Goal: Check status: Check status

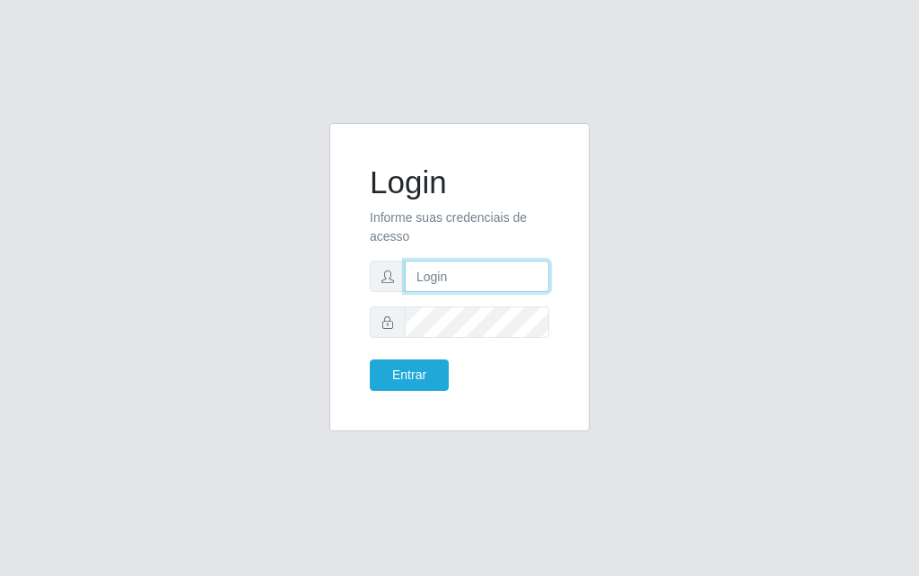
click at [486, 290] on input "text" at bounding box center [477, 275] width 145 height 31
type input "[PERSON_NAME]"
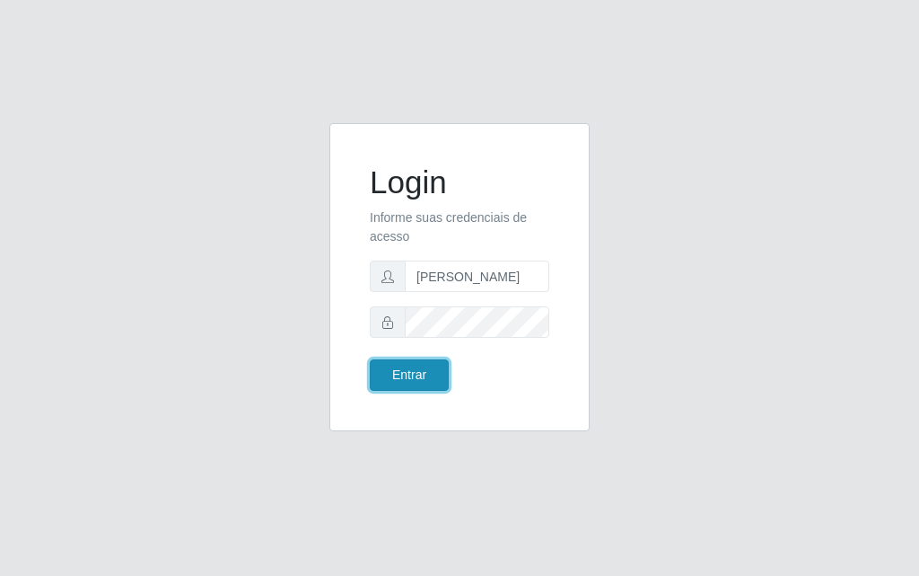
click at [403, 381] on button "Entrar" at bounding box center [409, 374] width 79 height 31
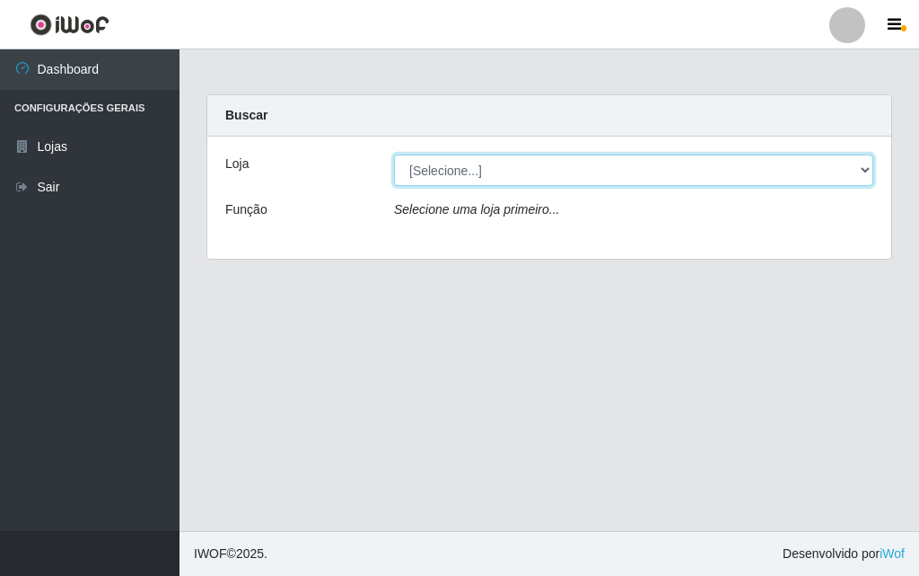
click at [870, 171] on select "[Selecione...] Divino Fogão - [GEOGRAPHIC_DATA]" at bounding box center [633, 169] width 479 height 31
select select "499"
click at [394, 154] on select "[Selecione...] Divino Fogão - [GEOGRAPHIC_DATA]" at bounding box center [633, 169] width 479 height 31
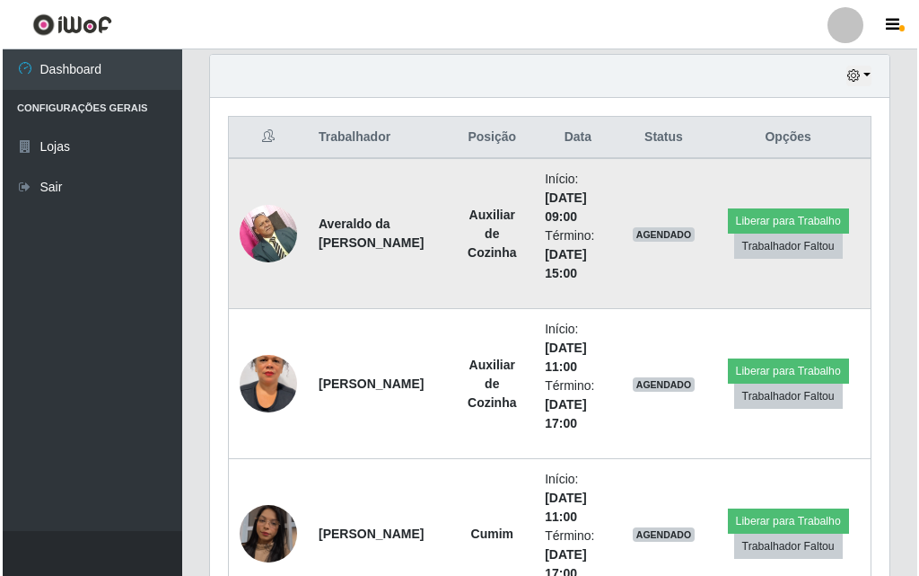
scroll to position [808, 0]
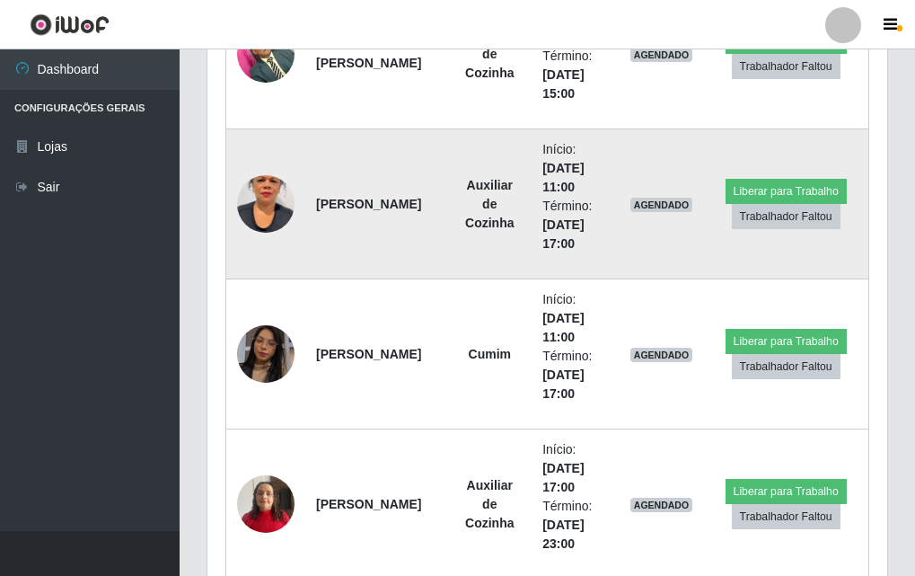
click at [250, 210] on img at bounding box center [265, 204] width 57 height 102
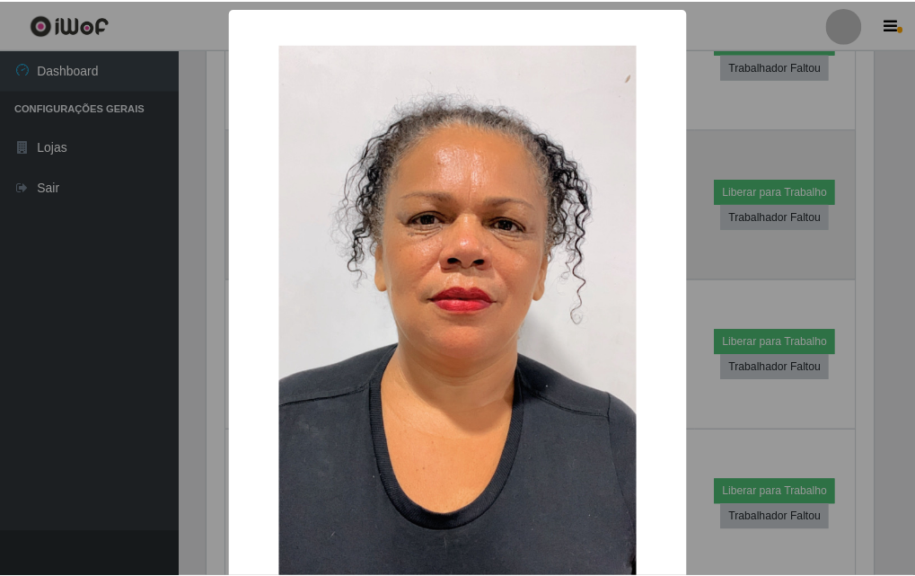
scroll to position [373, 671]
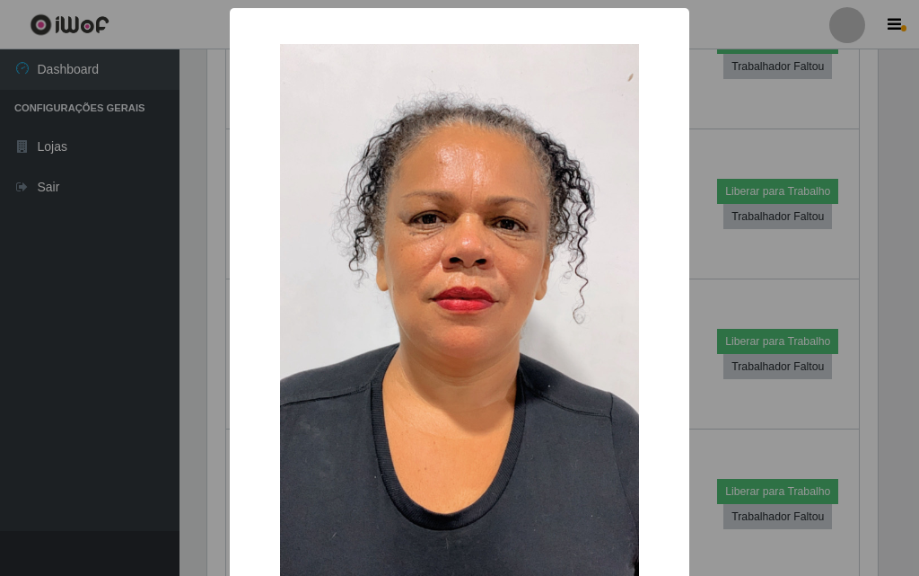
click at [114, 249] on div "× OK Cancel" at bounding box center [459, 288] width 919 height 576
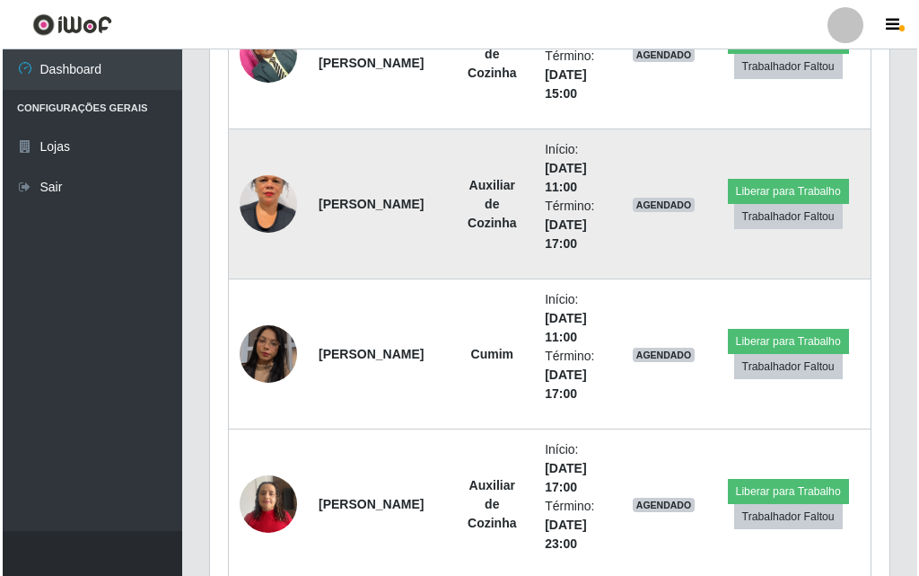
scroll to position [988, 0]
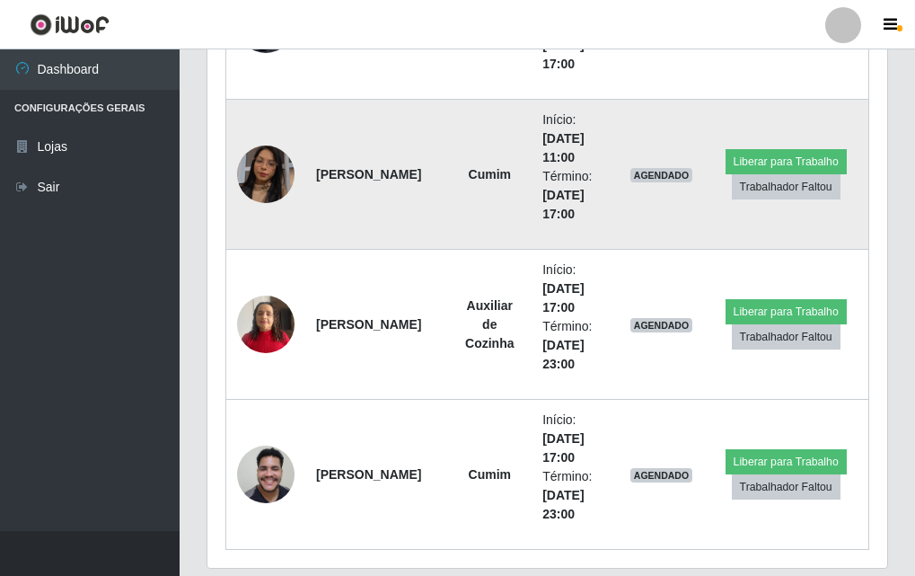
click at [277, 166] on img at bounding box center [265, 174] width 57 height 102
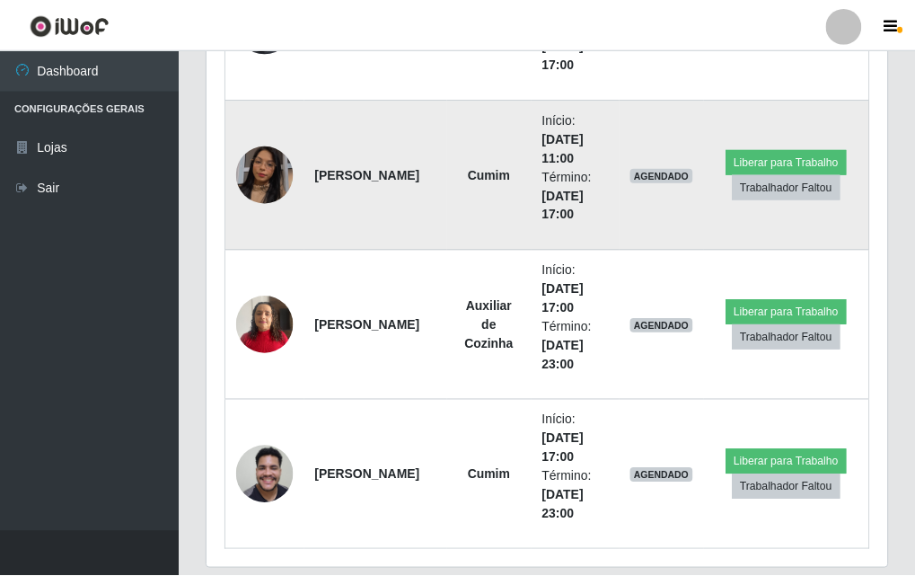
scroll to position [373, 671]
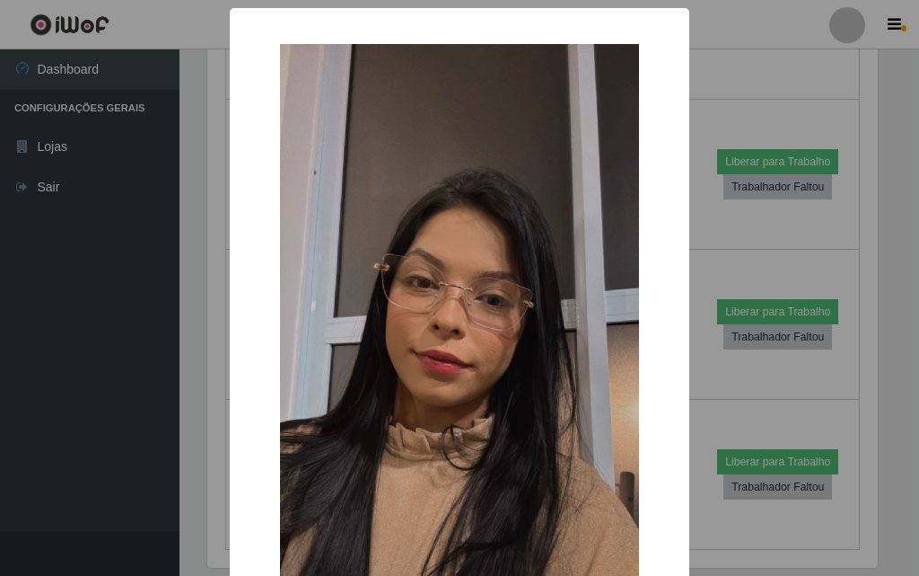
click at [84, 244] on div "× OK Cancel" at bounding box center [459, 288] width 919 height 576
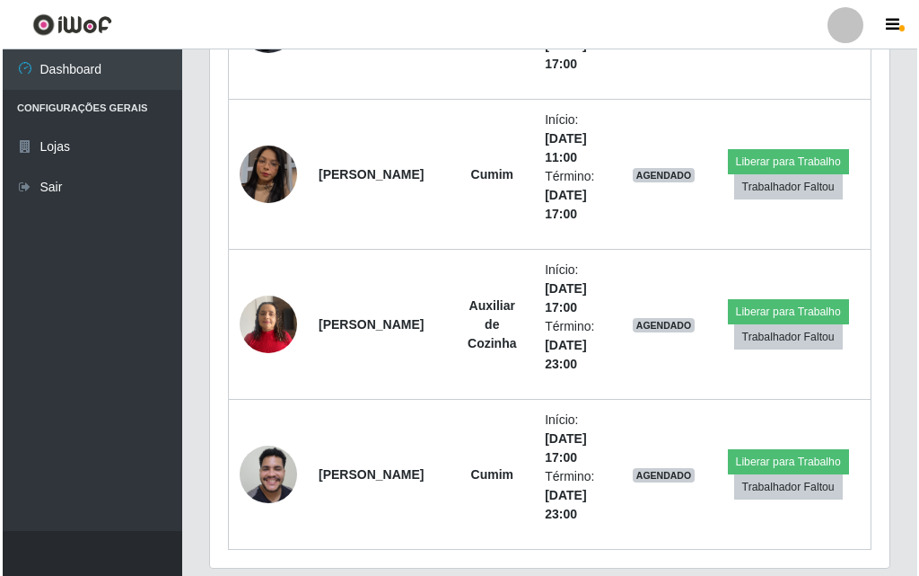
scroll to position [1047, 0]
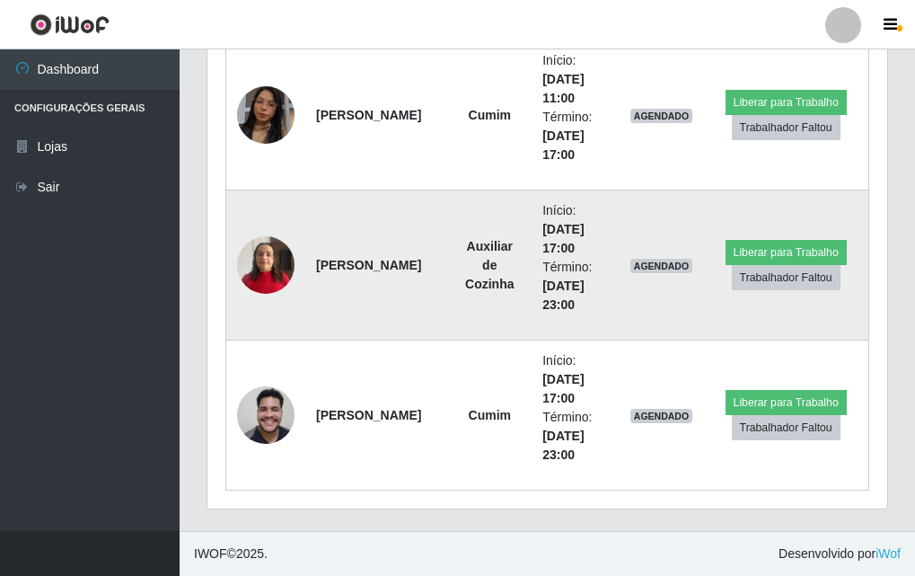
click at [293, 264] on img at bounding box center [265, 264] width 57 height 76
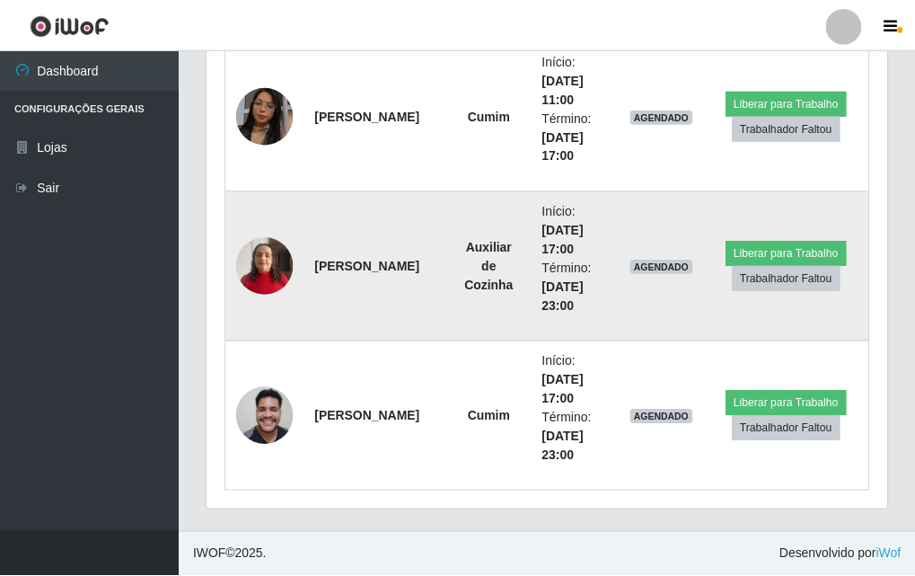
scroll to position [373, 671]
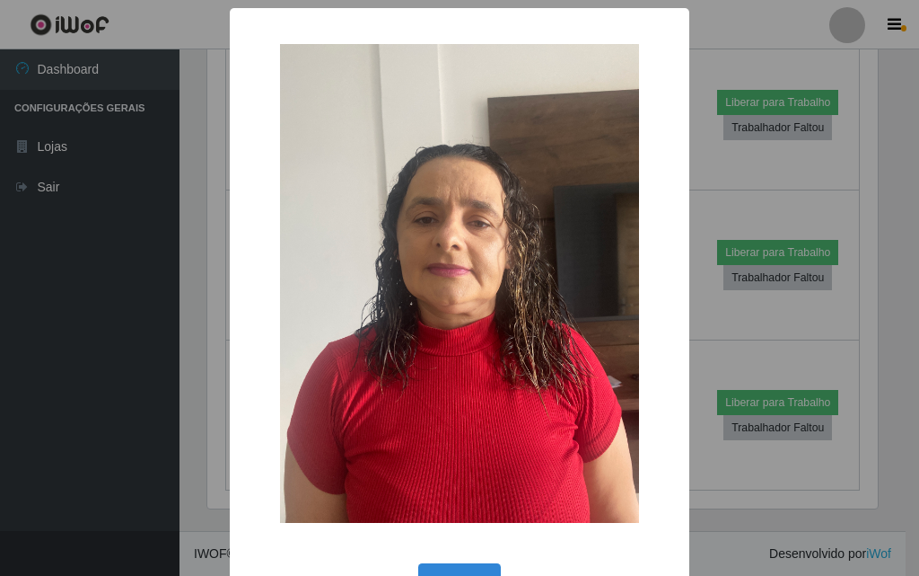
click at [31, 283] on div "× OK Cancel" at bounding box center [459, 288] width 919 height 576
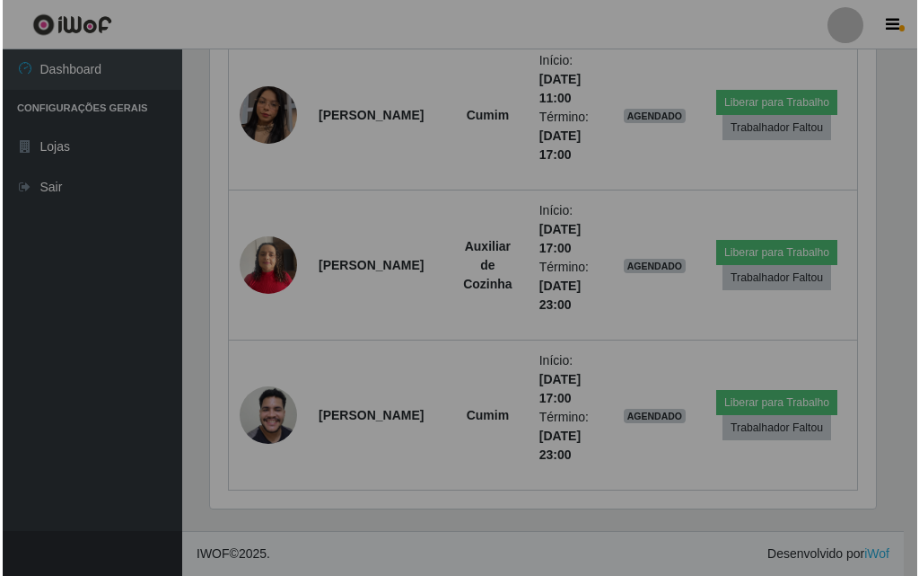
scroll to position [373, 680]
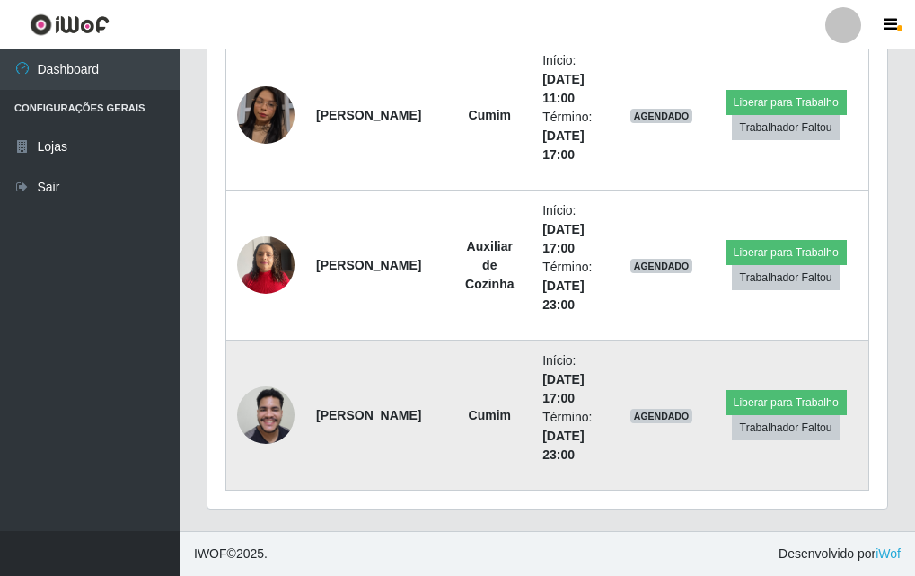
click at [250, 411] on img at bounding box center [265, 414] width 57 height 76
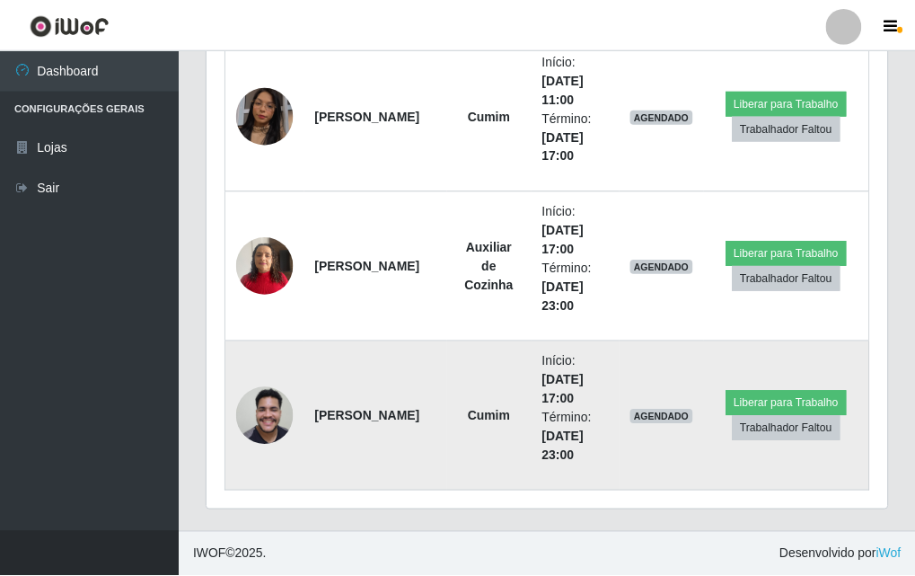
scroll to position [373, 671]
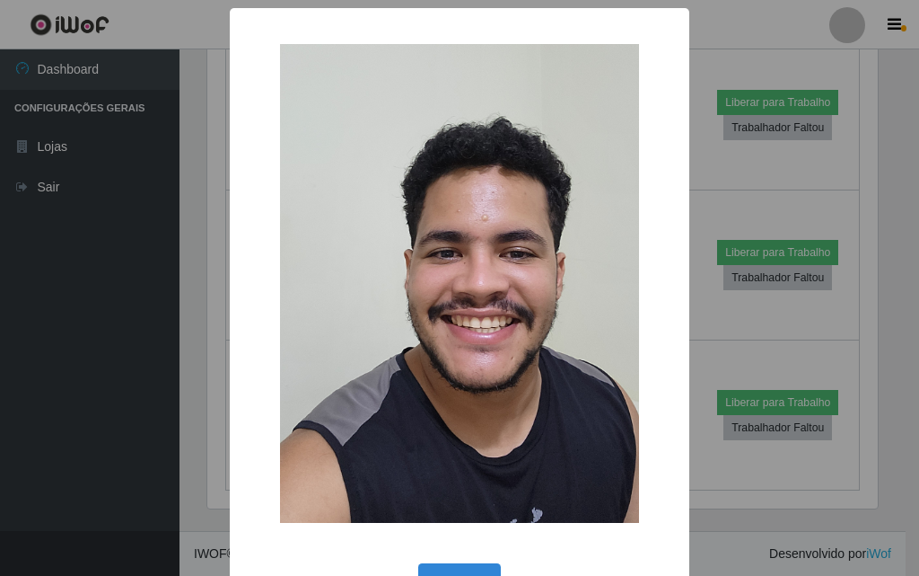
click at [140, 286] on div "× OK Cancel" at bounding box center [459, 288] width 919 height 576
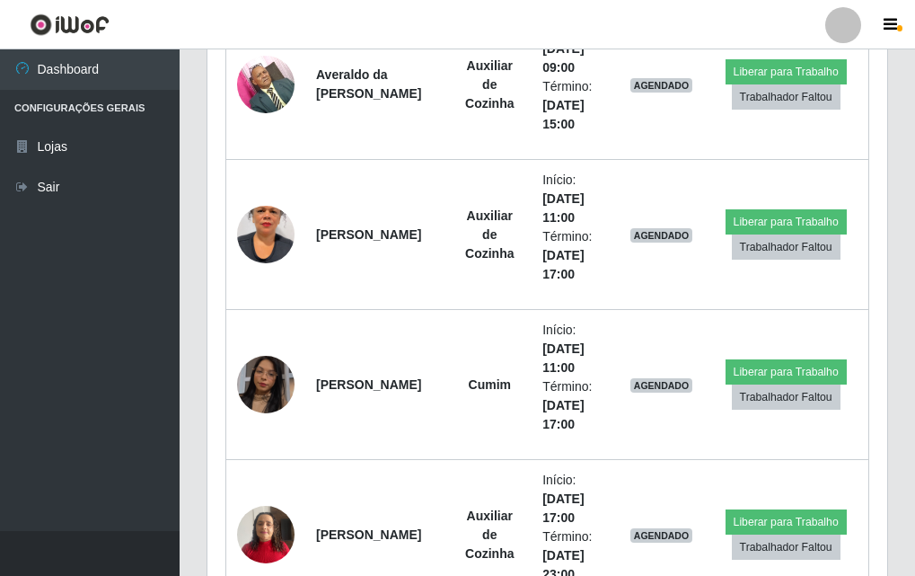
scroll to position [508, 0]
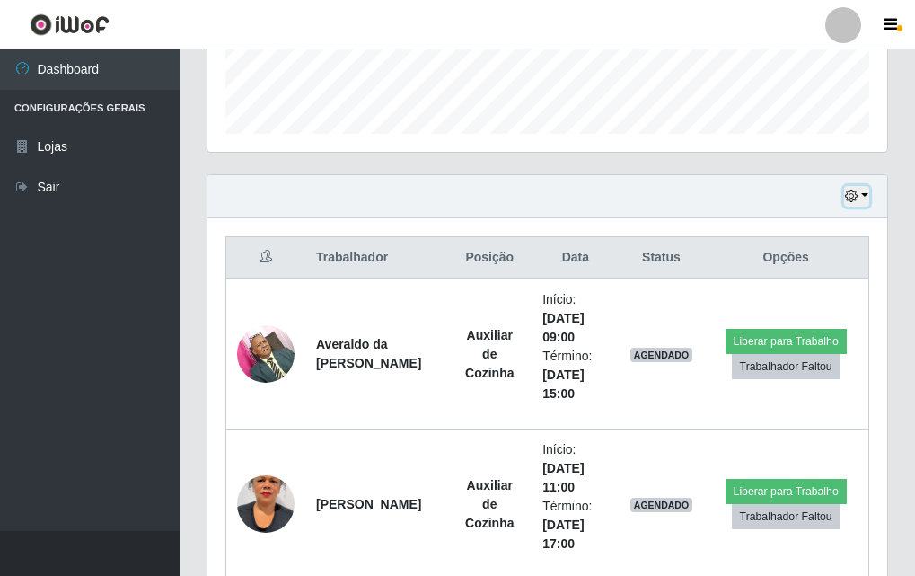
click at [860, 193] on button "button" at bounding box center [856, 196] width 25 height 21
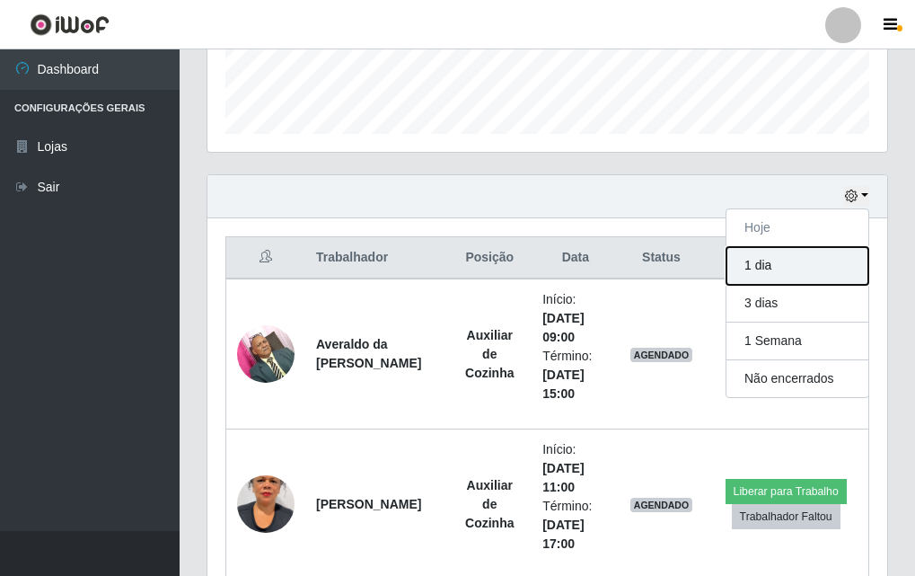
click at [746, 269] on button "1 dia" at bounding box center [797, 266] width 142 height 38
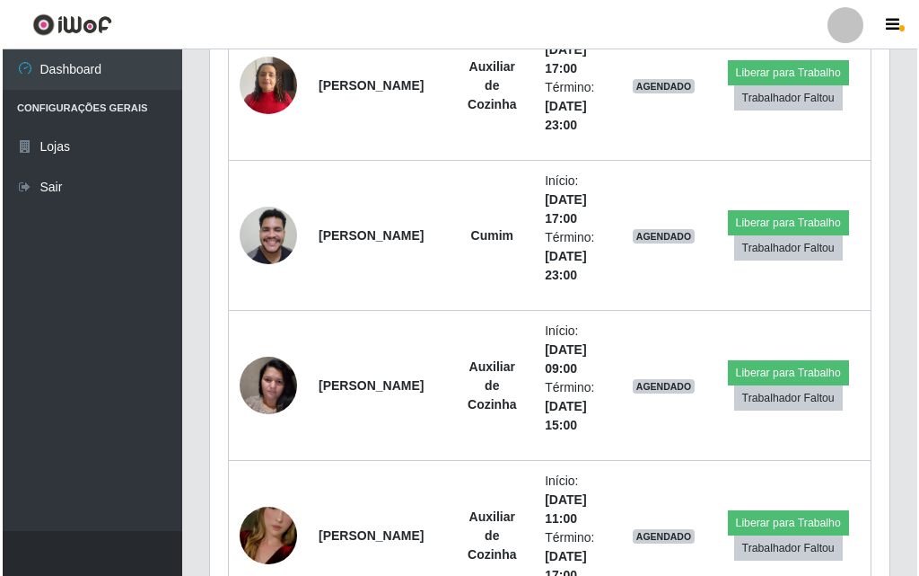
scroll to position [1316, 0]
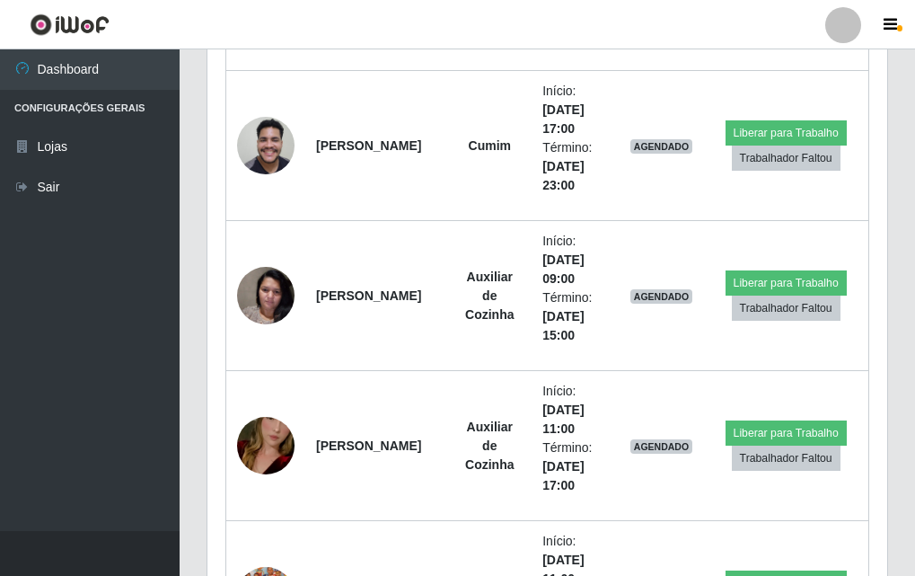
click at [219, 304] on div "Trabalhador Posição Data Status Opções Averaldo da [PERSON_NAME] Auxiliar de Co…" at bounding box center [547, 199] width 680 height 1578
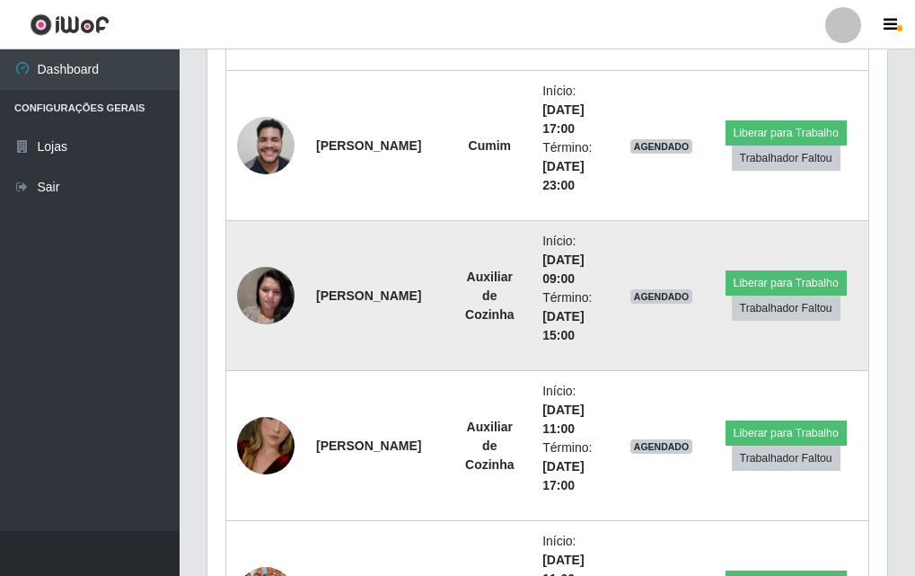
click at [256, 295] on img at bounding box center [265, 295] width 57 height 76
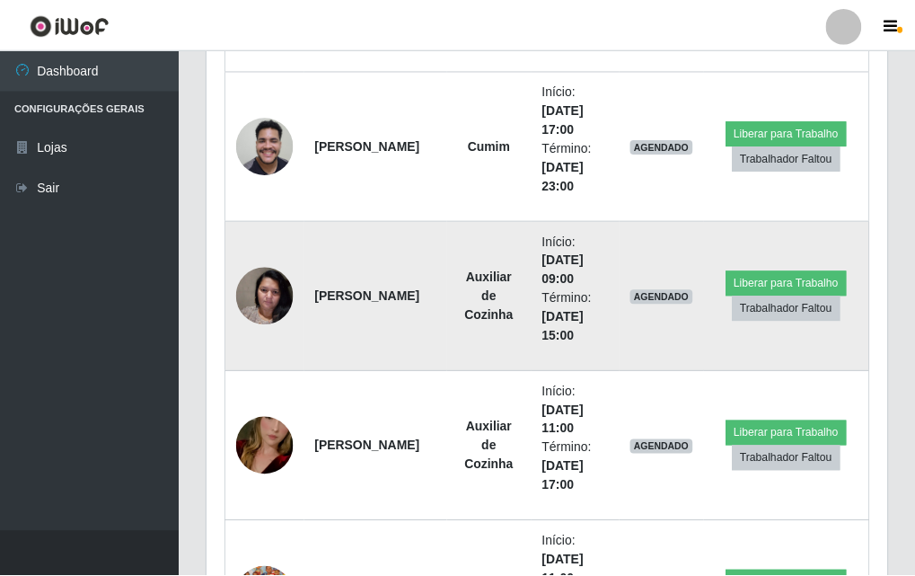
scroll to position [373, 671]
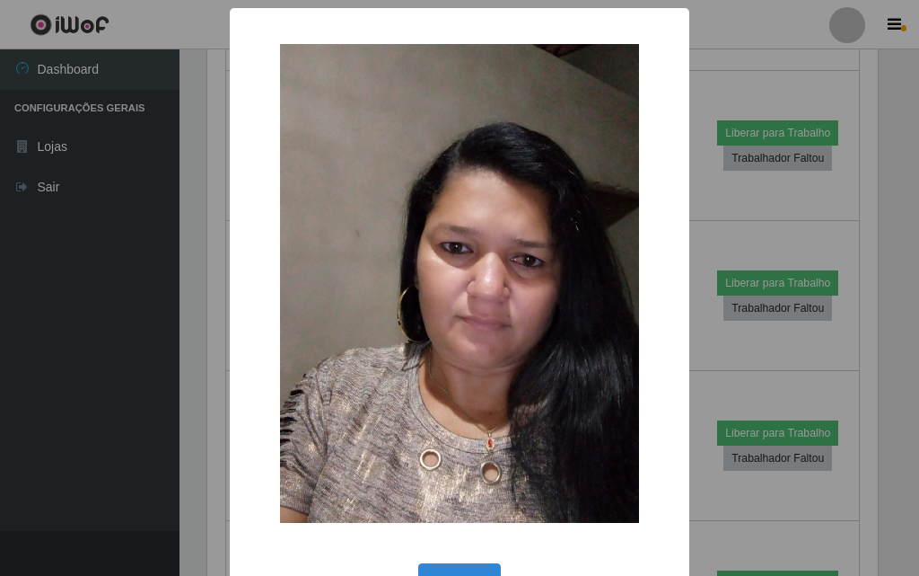
click at [161, 278] on div "× OK Cancel" at bounding box center [459, 288] width 919 height 576
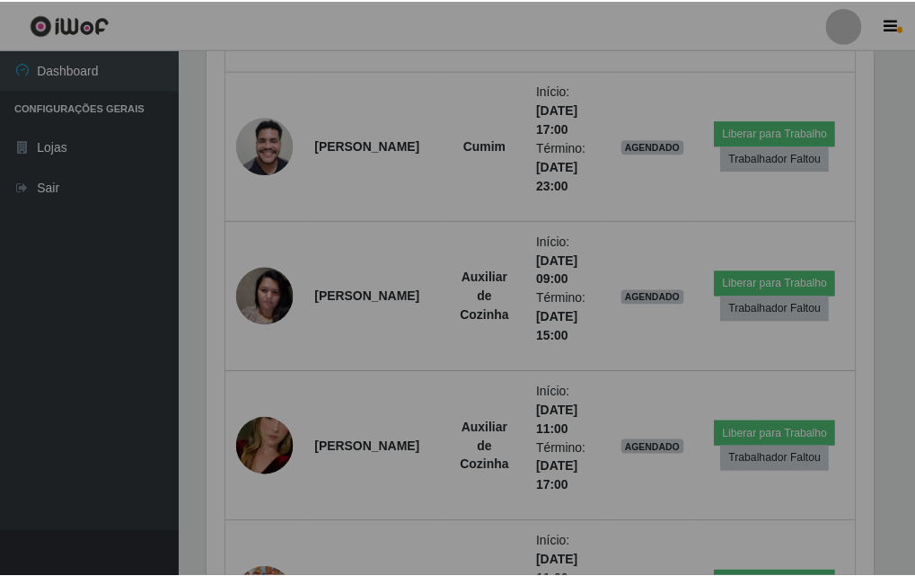
scroll to position [0, 0]
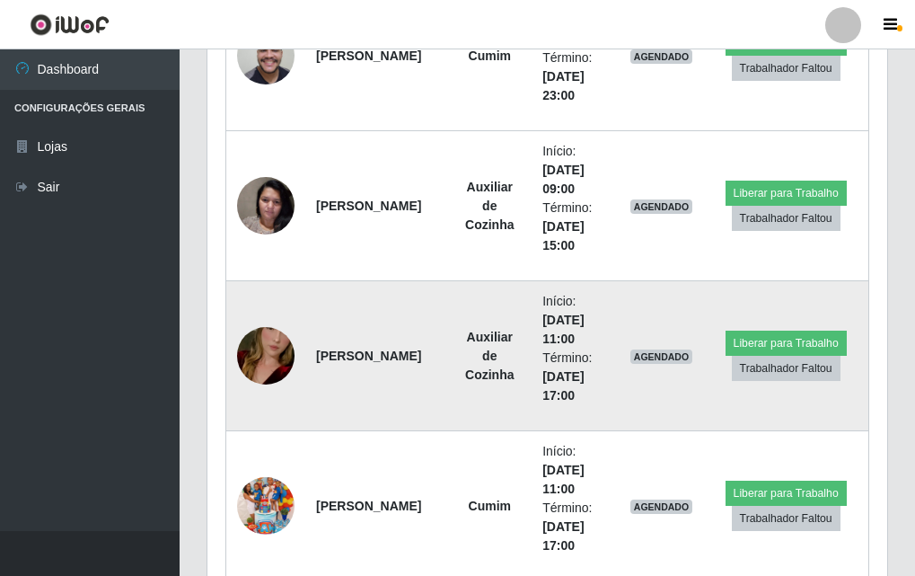
click at [255, 356] on img at bounding box center [265, 355] width 57 height 102
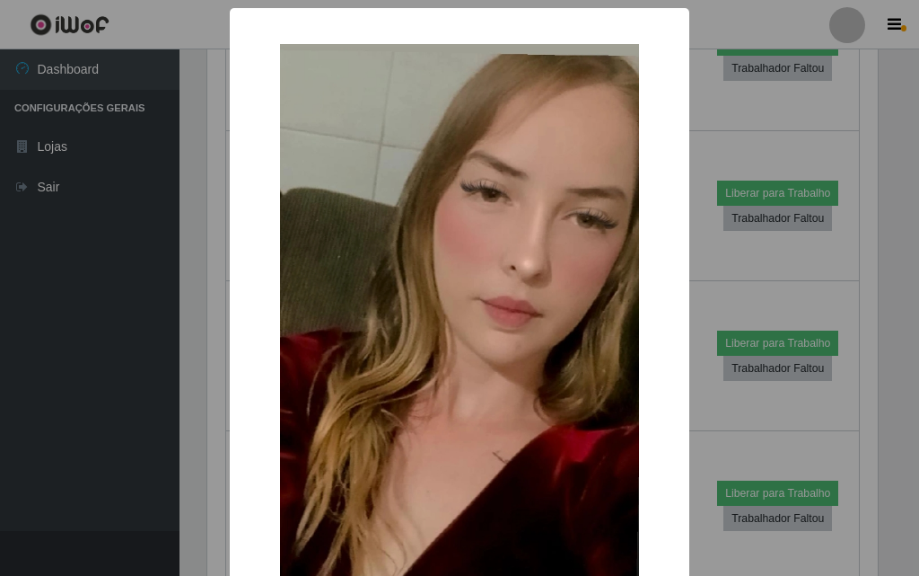
click at [118, 294] on div "× OK Cancel" at bounding box center [459, 288] width 919 height 576
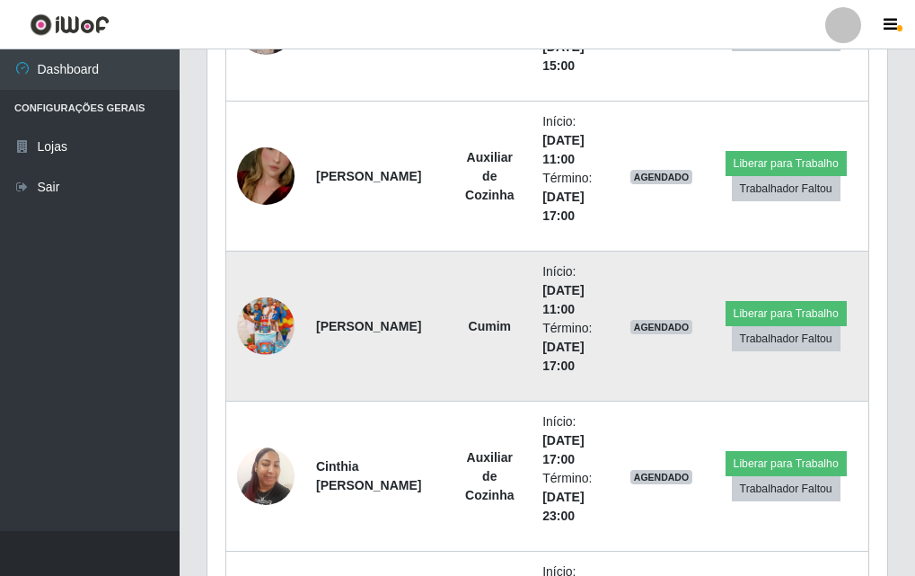
click at [257, 321] on img at bounding box center [265, 326] width 57 height 102
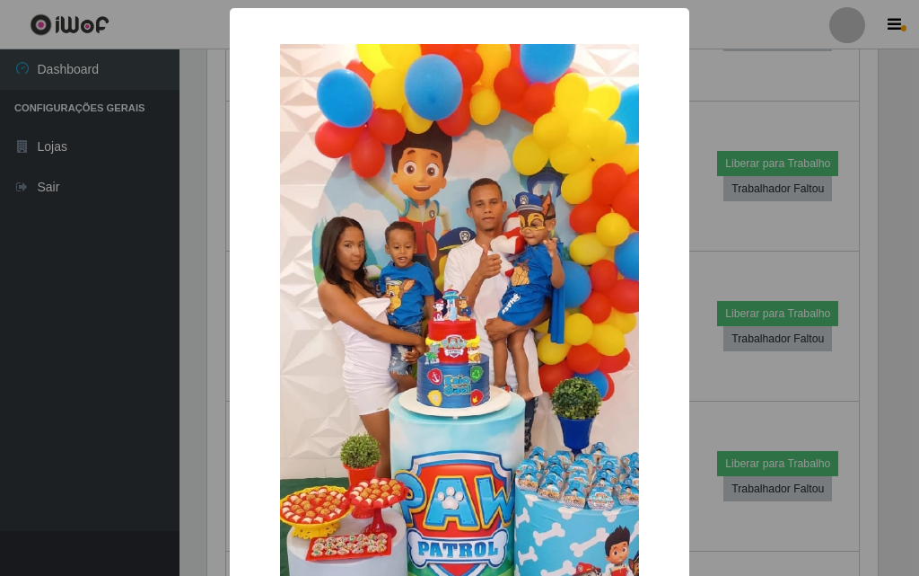
click at [151, 264] on div "× OK Cancel" at bounding box center [459, 288] width 919 height 576
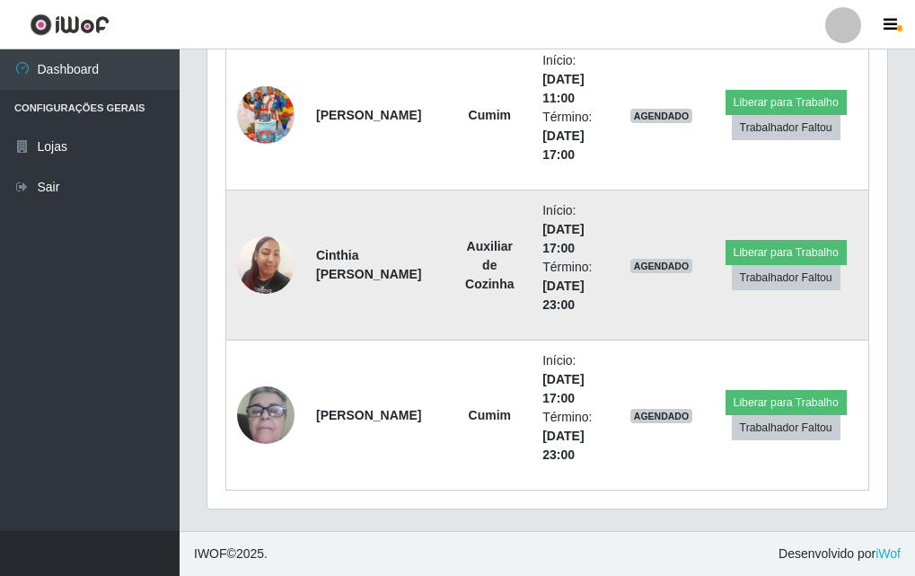
click at [275, 275] on img at bounding box center [265, 264] width 57 height 76
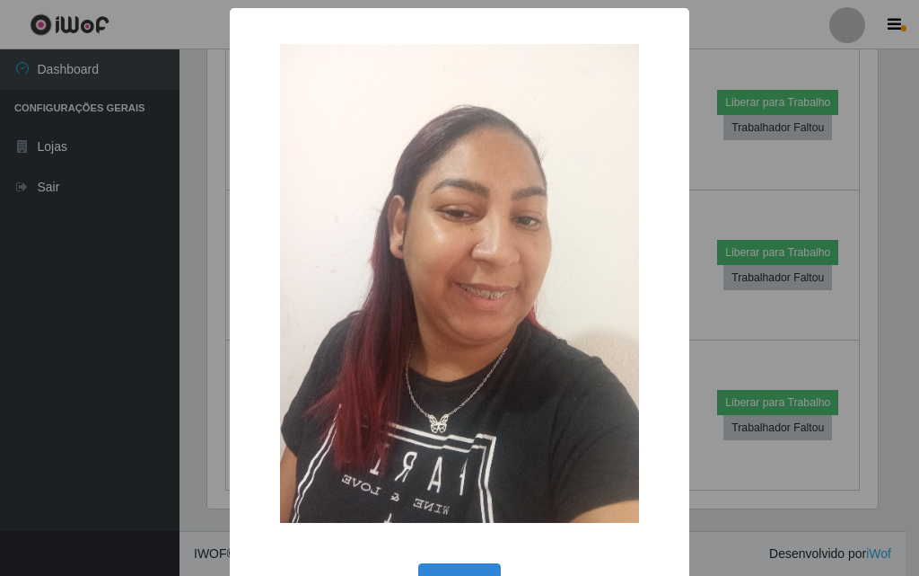
click at [147, 283] on div "× OK Cancel" at bounding box center [459, 288] width 919 height 576
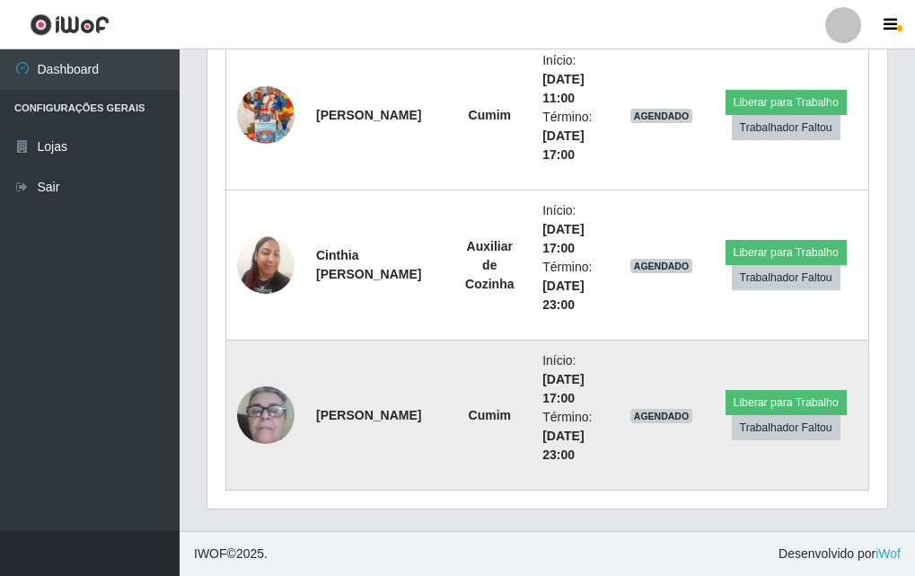
click at [270, 413] on img at bounding box center [265, 415] width 57 height 119
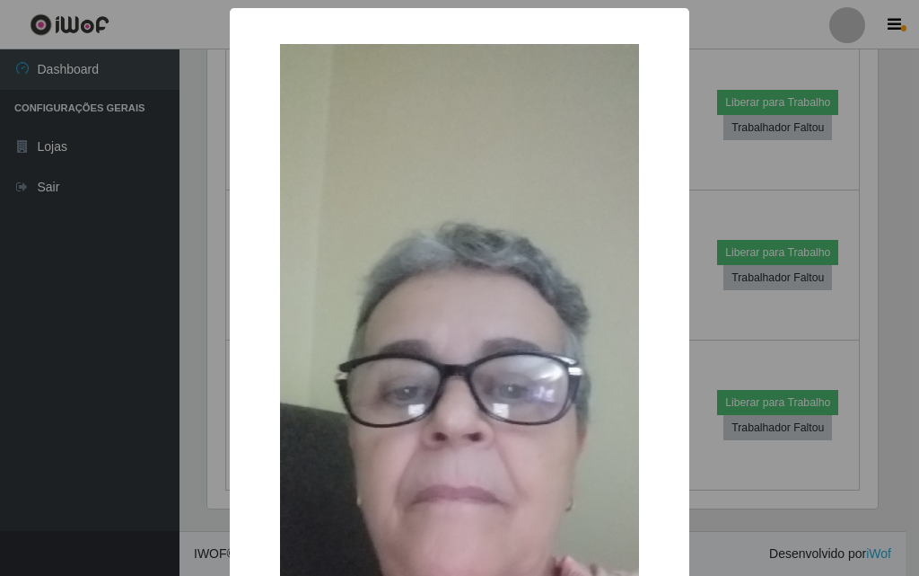
click at [123, 354] on div "× OK Cancel" at bounding box center [459, 288] width 919 height 576
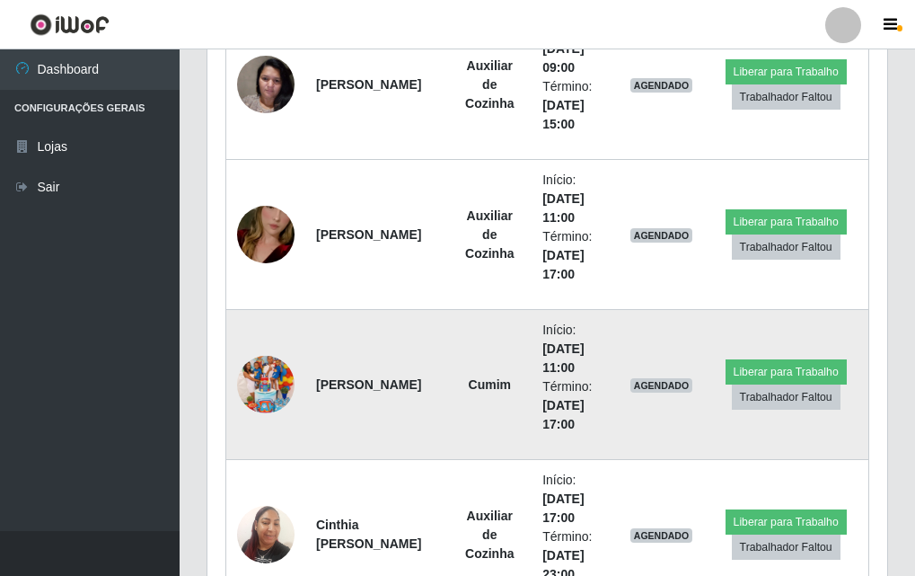
click at [266, 381] on img at bounding box center [265, 384] width 57 height 102
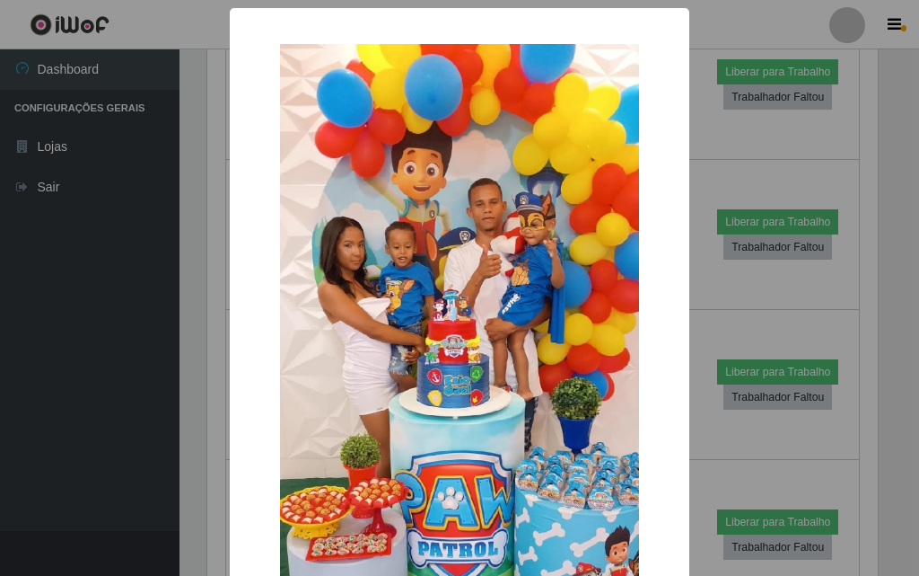
click at [39, 402] on div "× OK Cancel" at bounding box center [459, 288] width 919 height 576
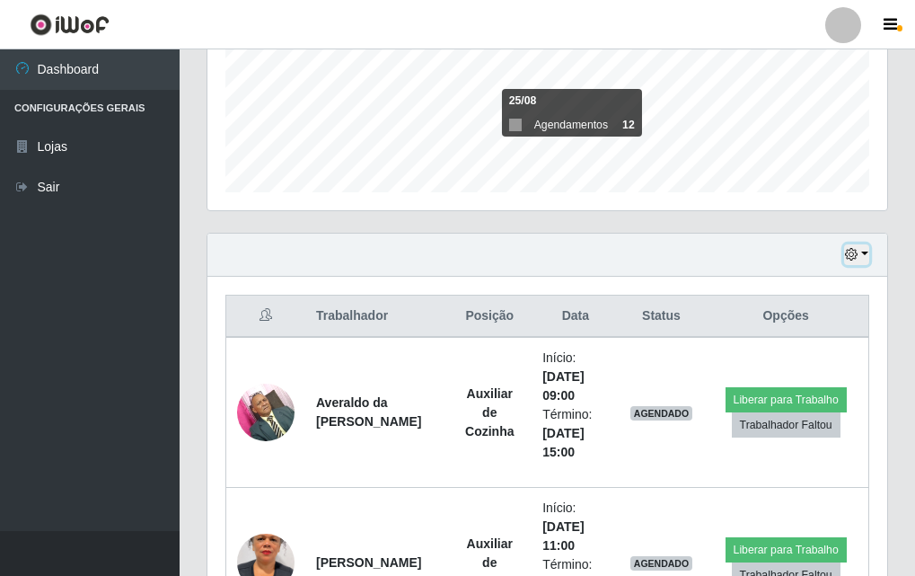
click at [861, 259] on button "button" at bounding box center [856, 254] width 25 height 21
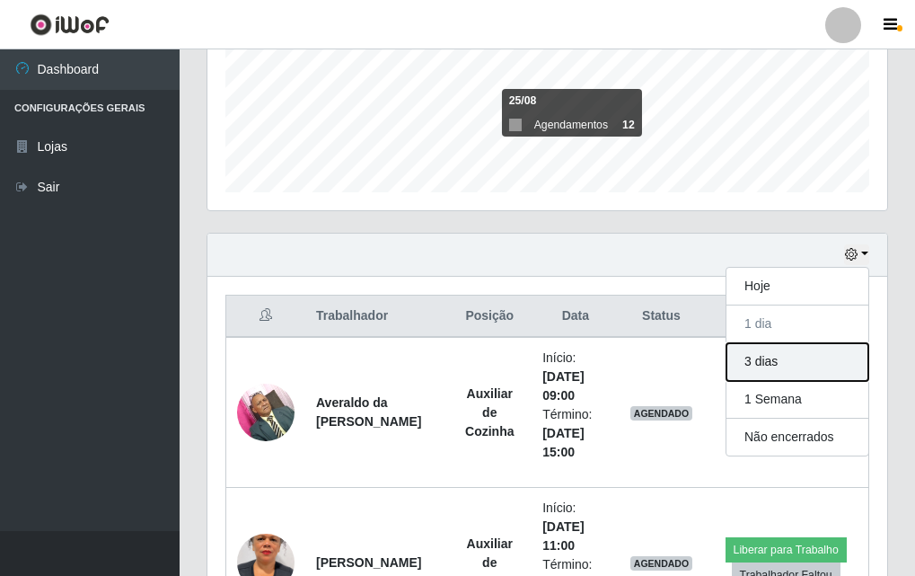
click at [751, 362] on button "3 dias" at bounding box center [797, 362] width 142 height 38
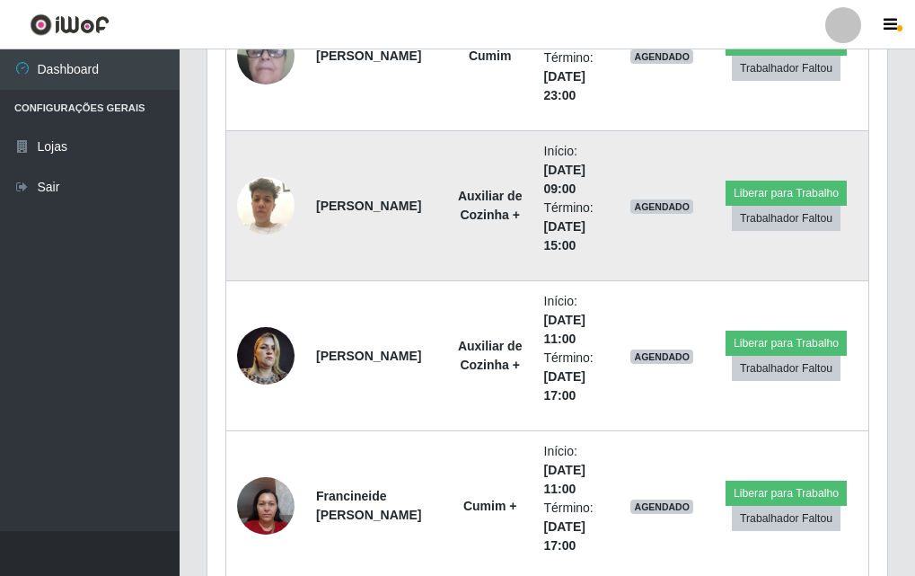
click at [233, 195] on td at bounding box center [266, 206] width 80 height 150
click at [249, 204] on img at bounding box center [265, 205] width 57 height 76
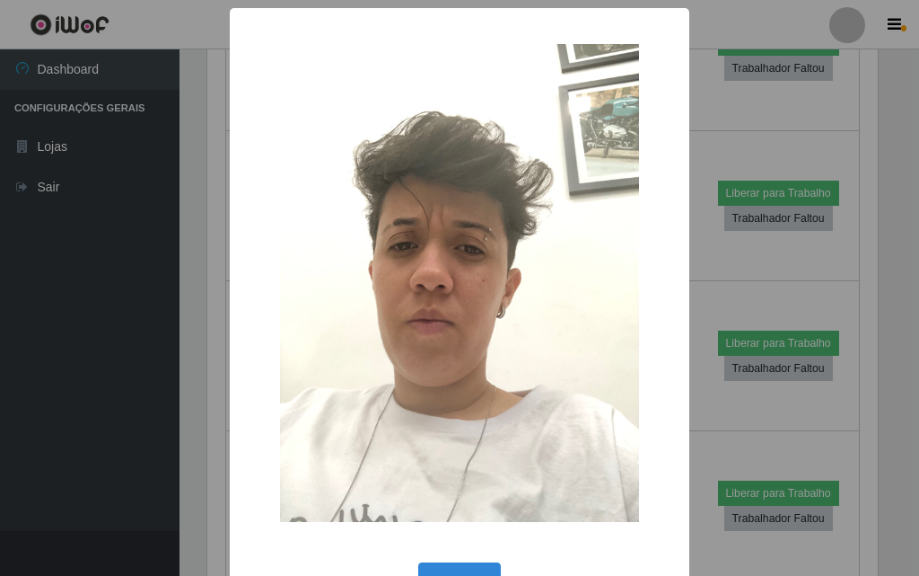
click at [157, 215] on div "× OK Cancel" at bounding box center [459, 288] width 919 height 576
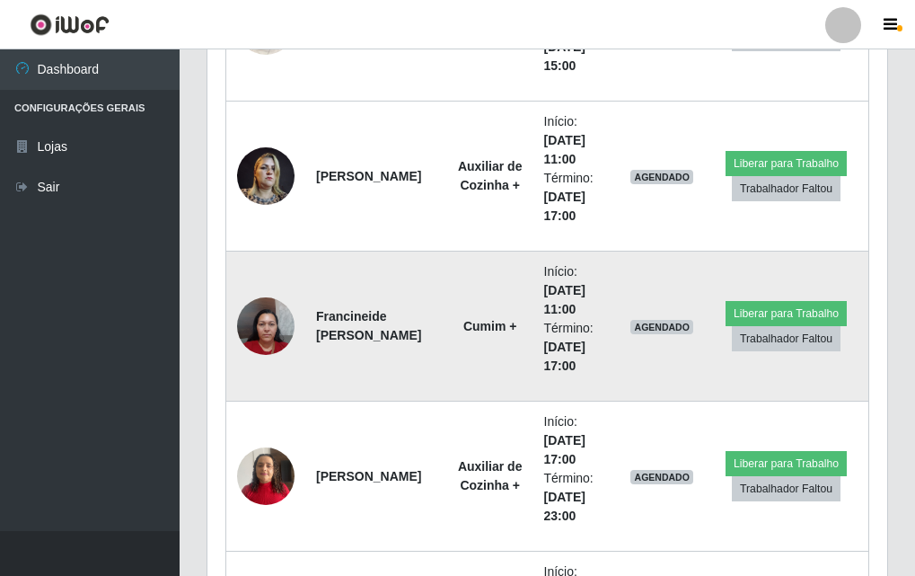
click at [266, 313] on img at bounding box center [265, 325] width 57 height 76
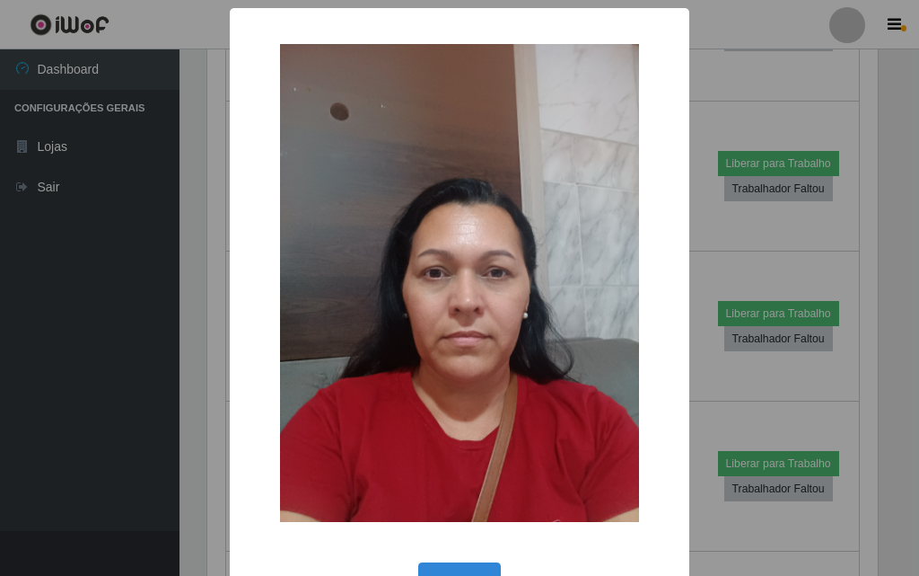
click at [35, 303] on div "× OK Cancel" at bounding box center [459, 288] width 919 height 576
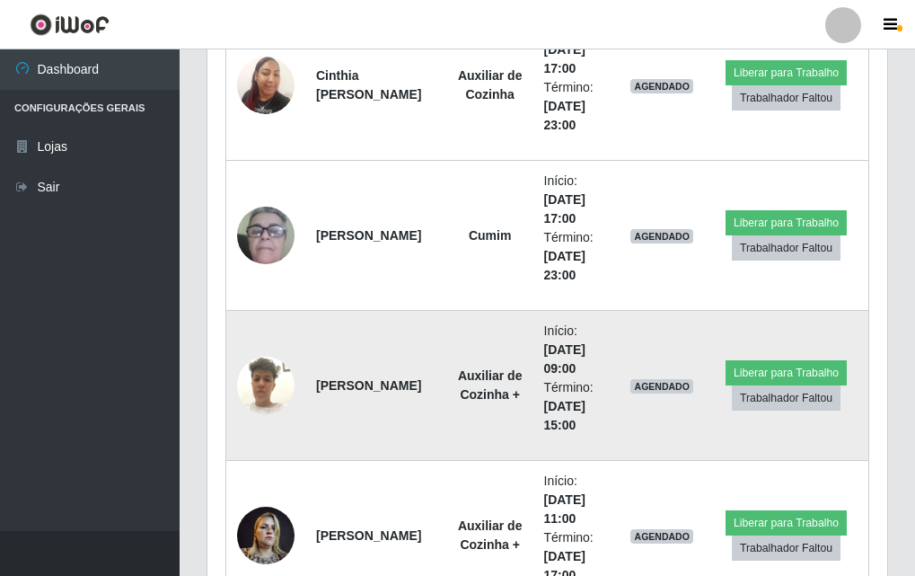
click at [277, 382] on img at bounding box center [265, 385] width 57 height 76
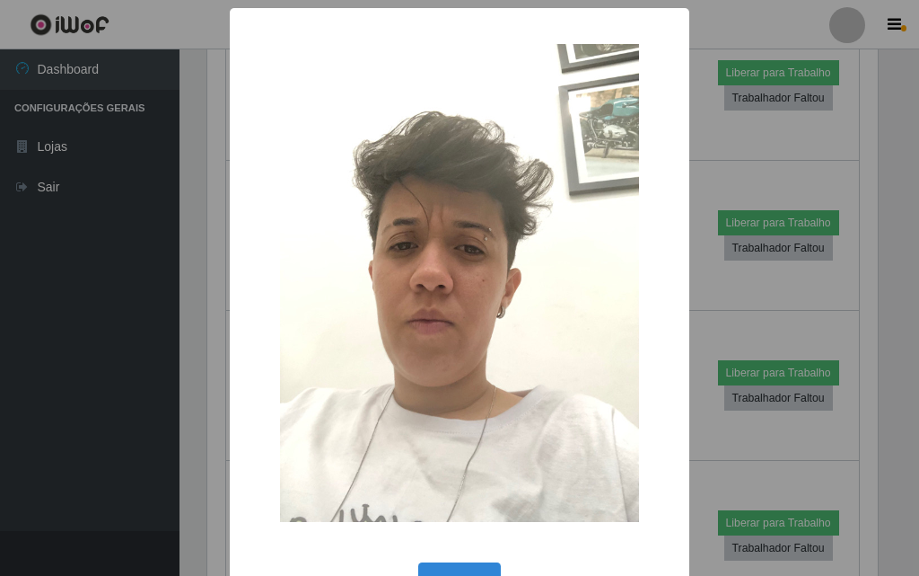
click at [165, 334] on div "× OK Cancel" at bounding box center [459, 288] width 919 height 576
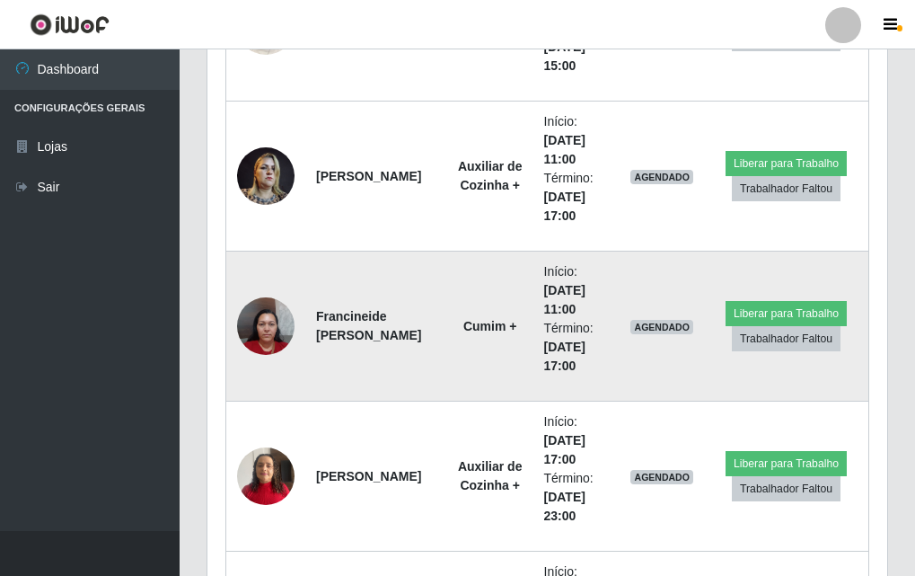
click at [254, 321] on img at bounding box center [265, 325] width 57 height 76
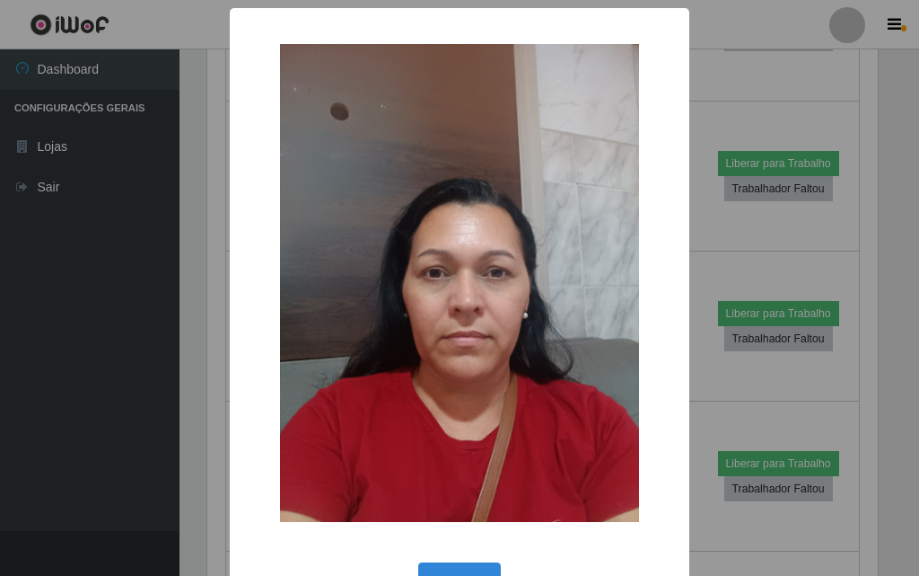
click at [132, 310] on div "× OK Cancel" at bounding box center [459, 288] width 919 height 576
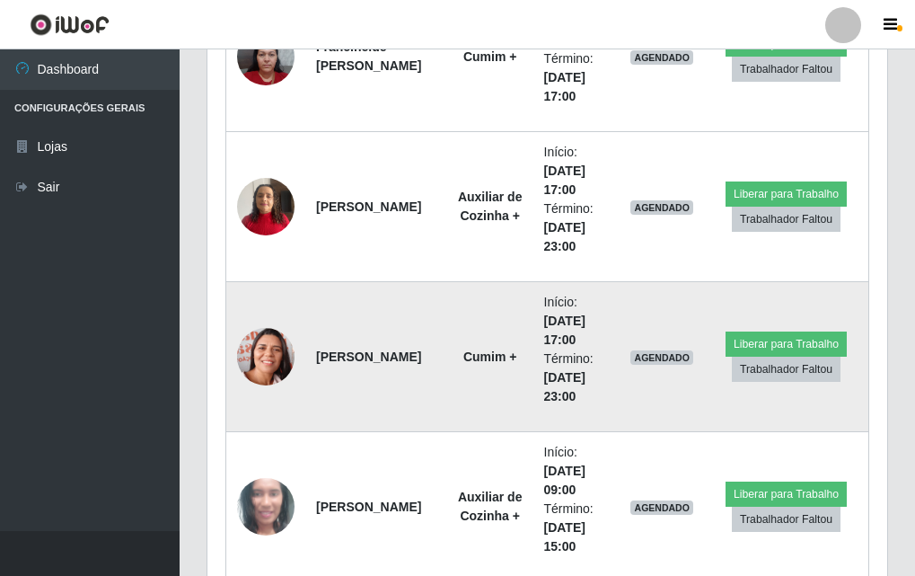
click at [283, 371] on img at bounding box center [265, 357] width 57 height 73
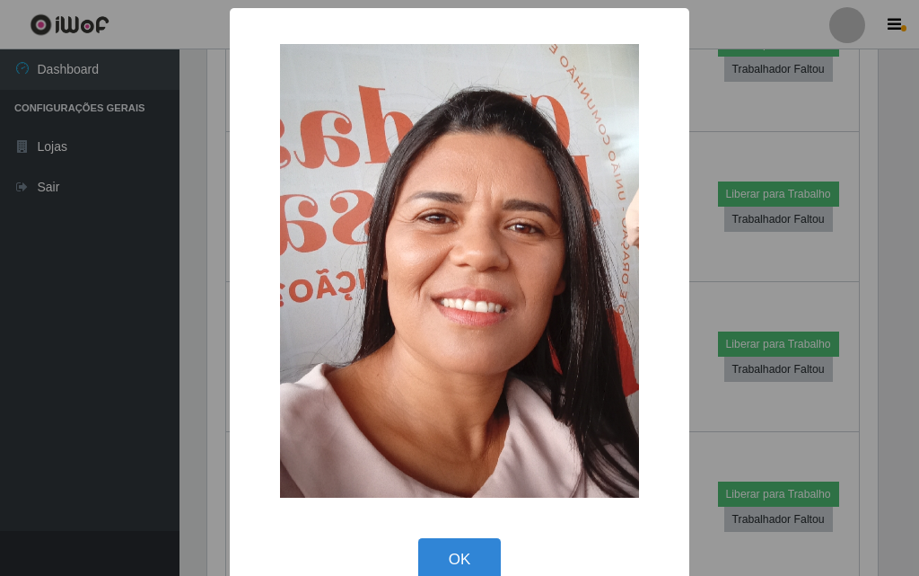
click at [124, 321] on div "× OK Cancel" at bounding box center [459, 288] width 919 height 576
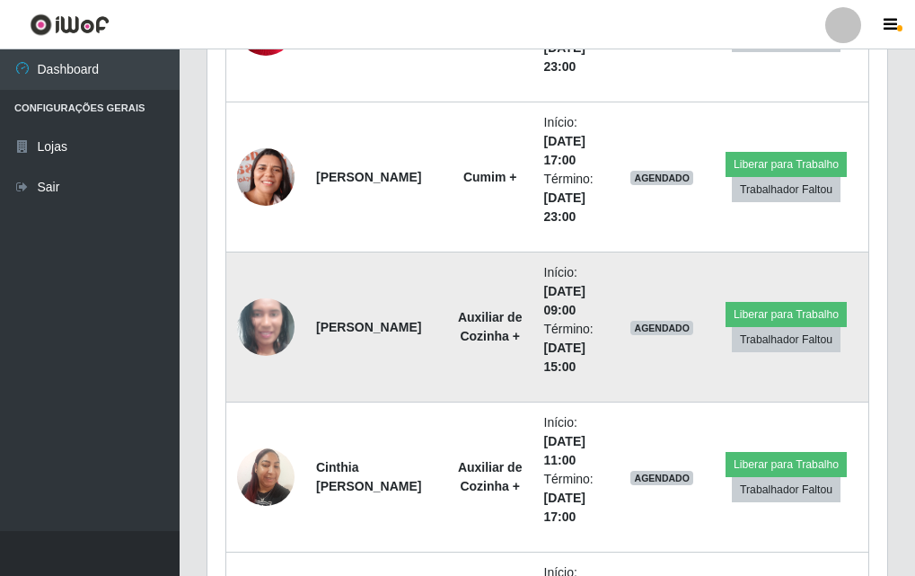
click at [259, 332] on img at bounding box center [265, 327] width 57 height 119
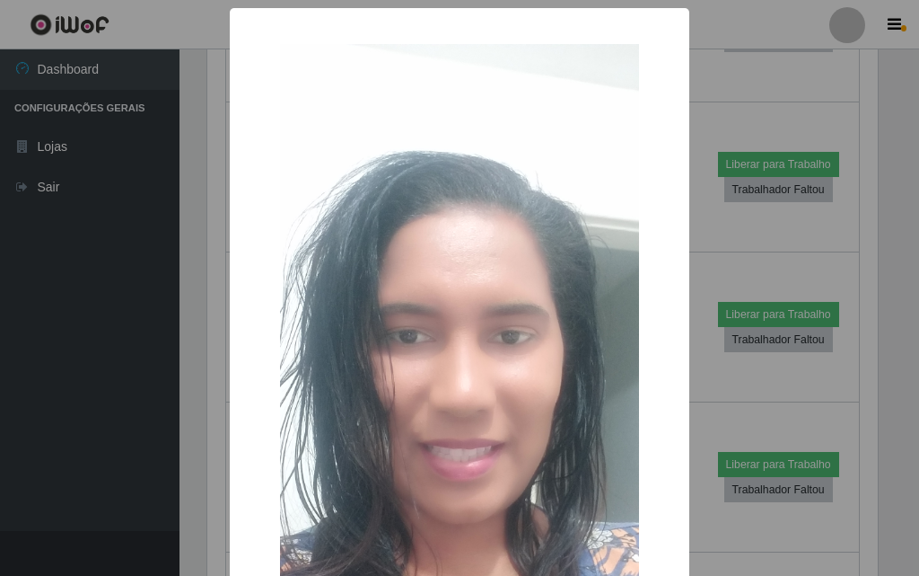
click at [171, 326] on div "× OK Cancel" at bounding box center [459, 288] width 919 height 576
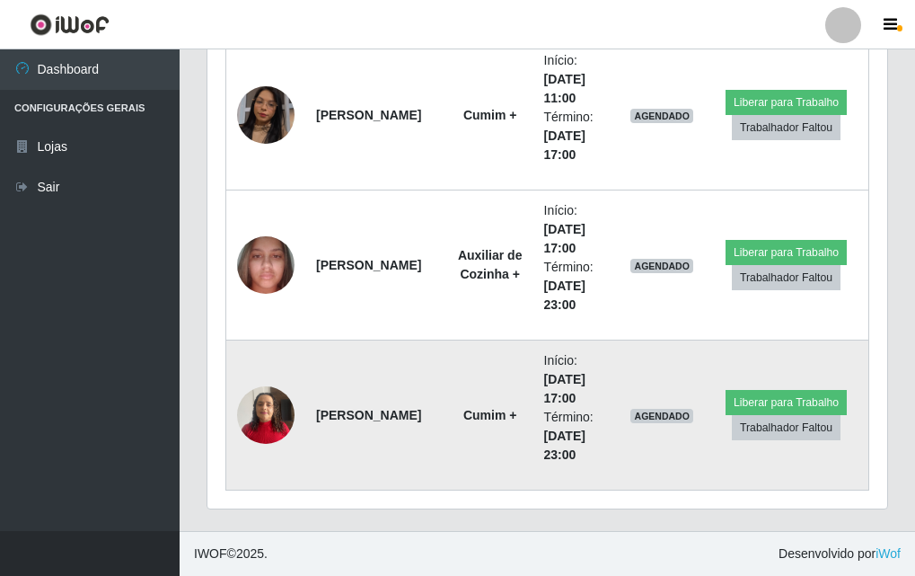
click at [288, 417] on img at bounding box center [265, 414] width 57 height 76
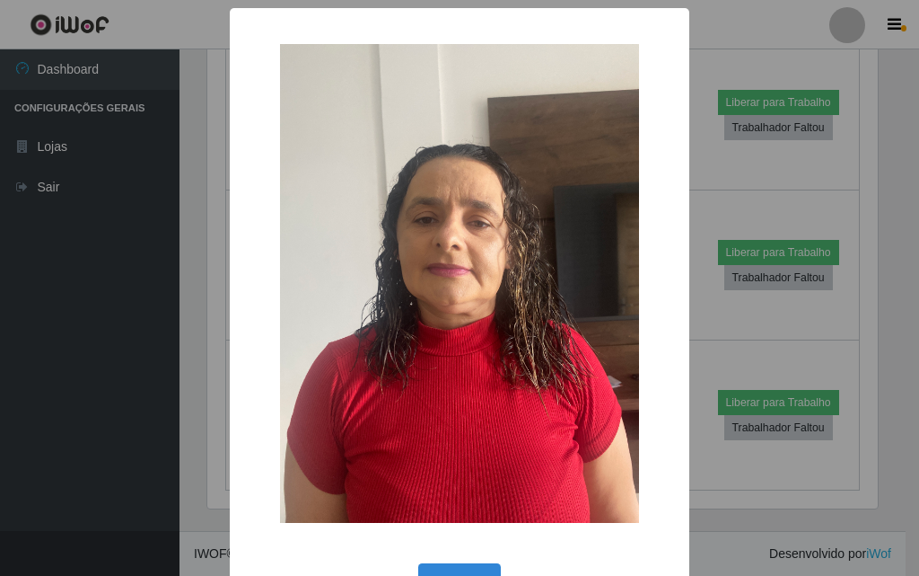
click at [154, 342] on div "× OK Cancel" at bounding box center [459, 288] width 919 height 576
